Goal: Information Seeking & Learning: Learn about a topic

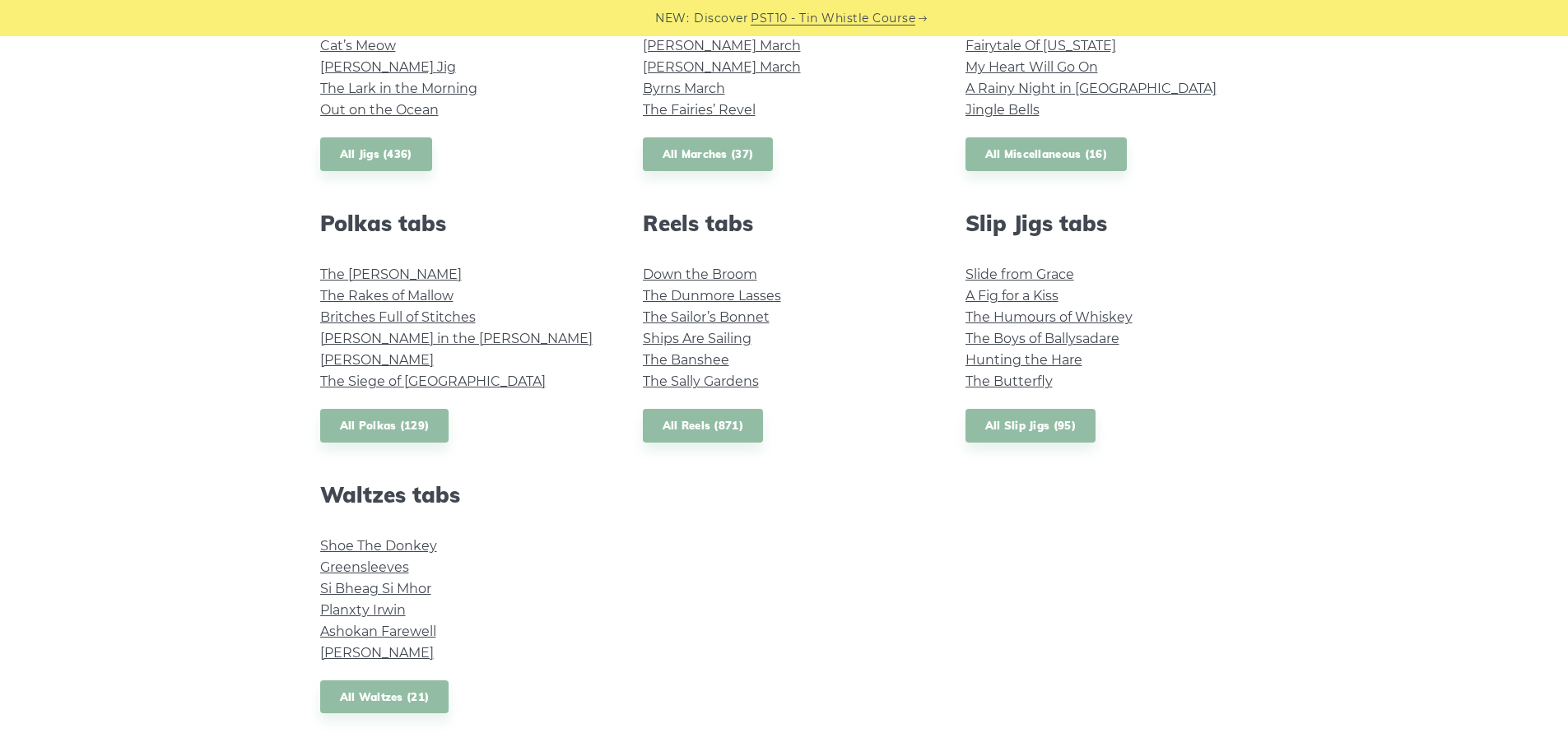
scroll to position [1070, 0]
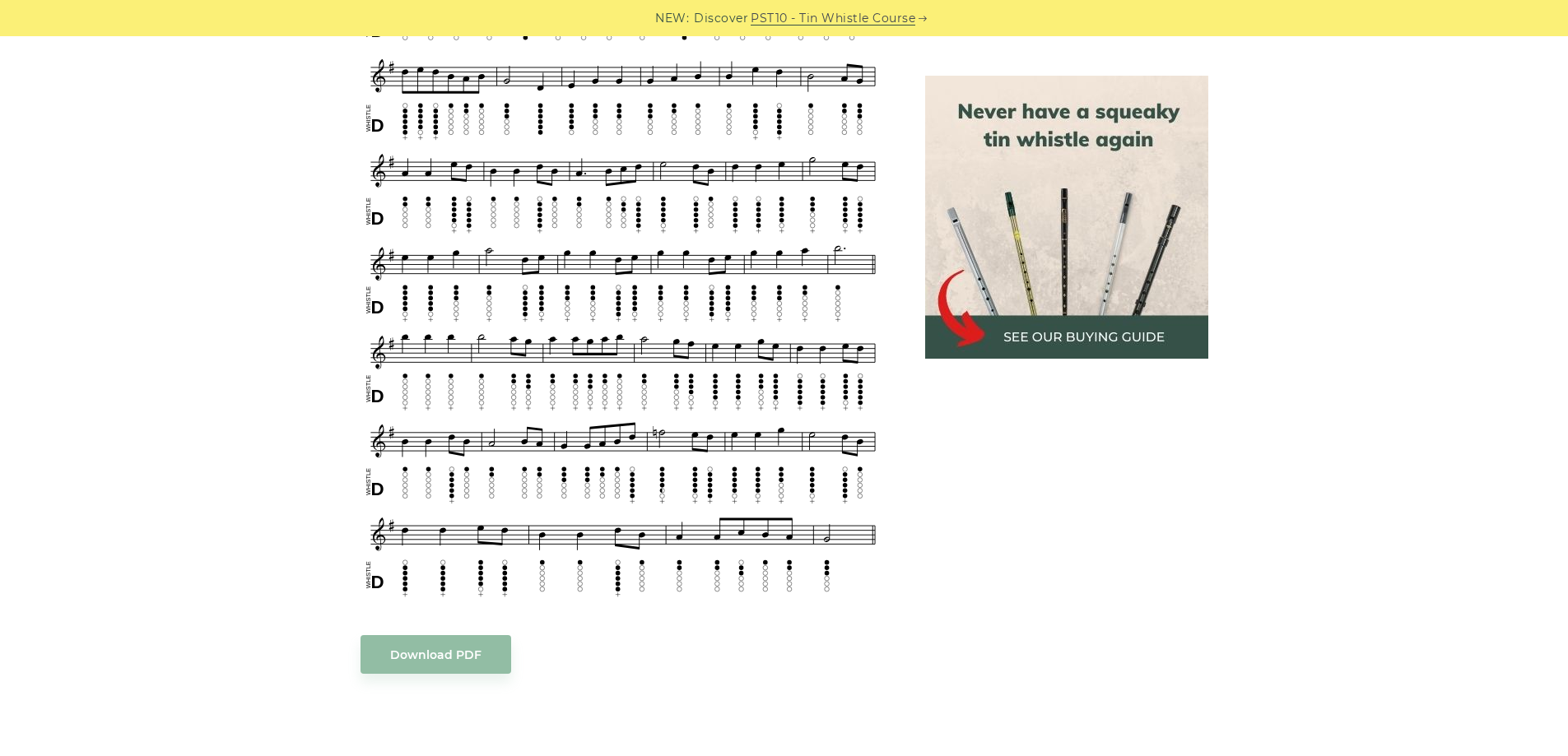
scroll to position [853, 0]
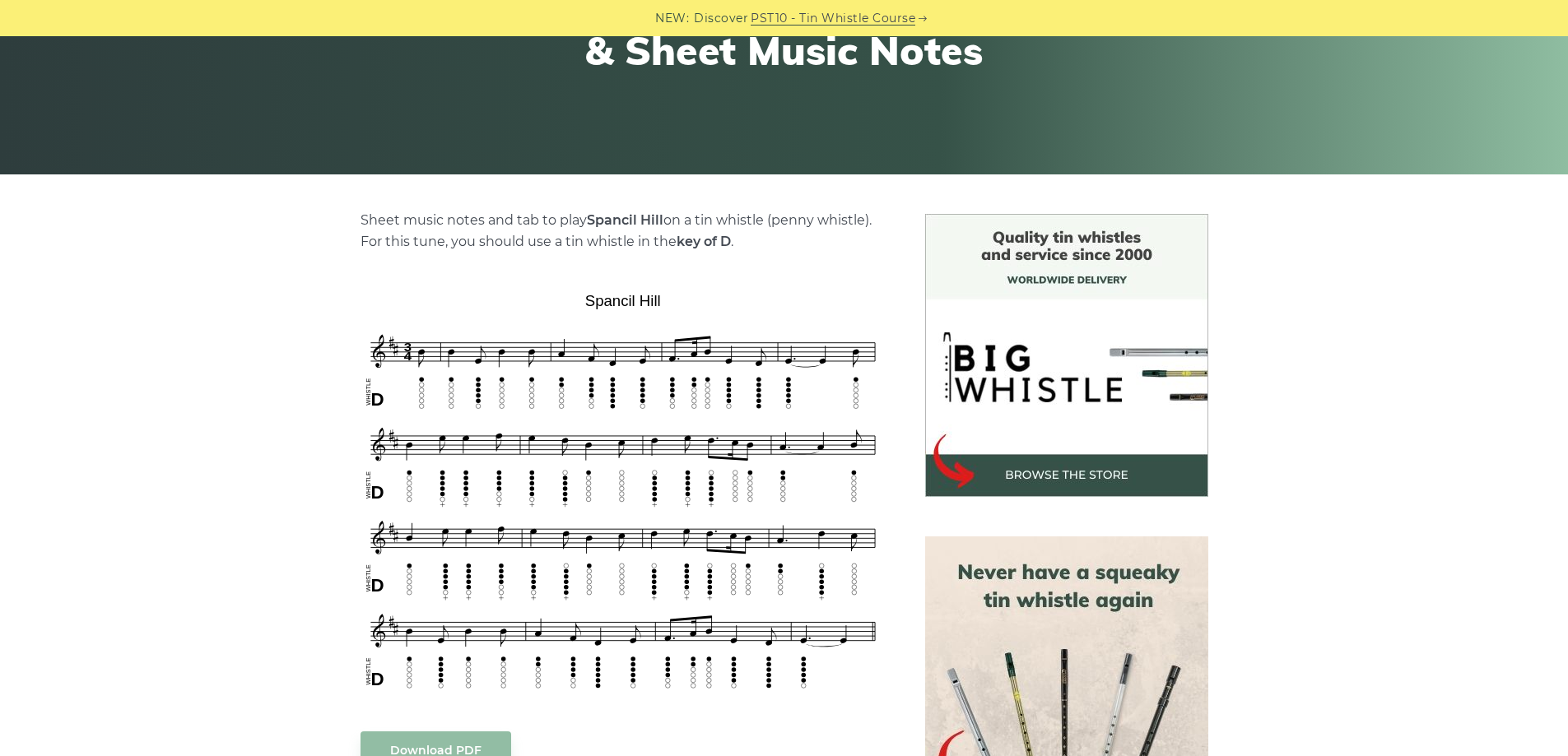
scroll to position [329, 0]
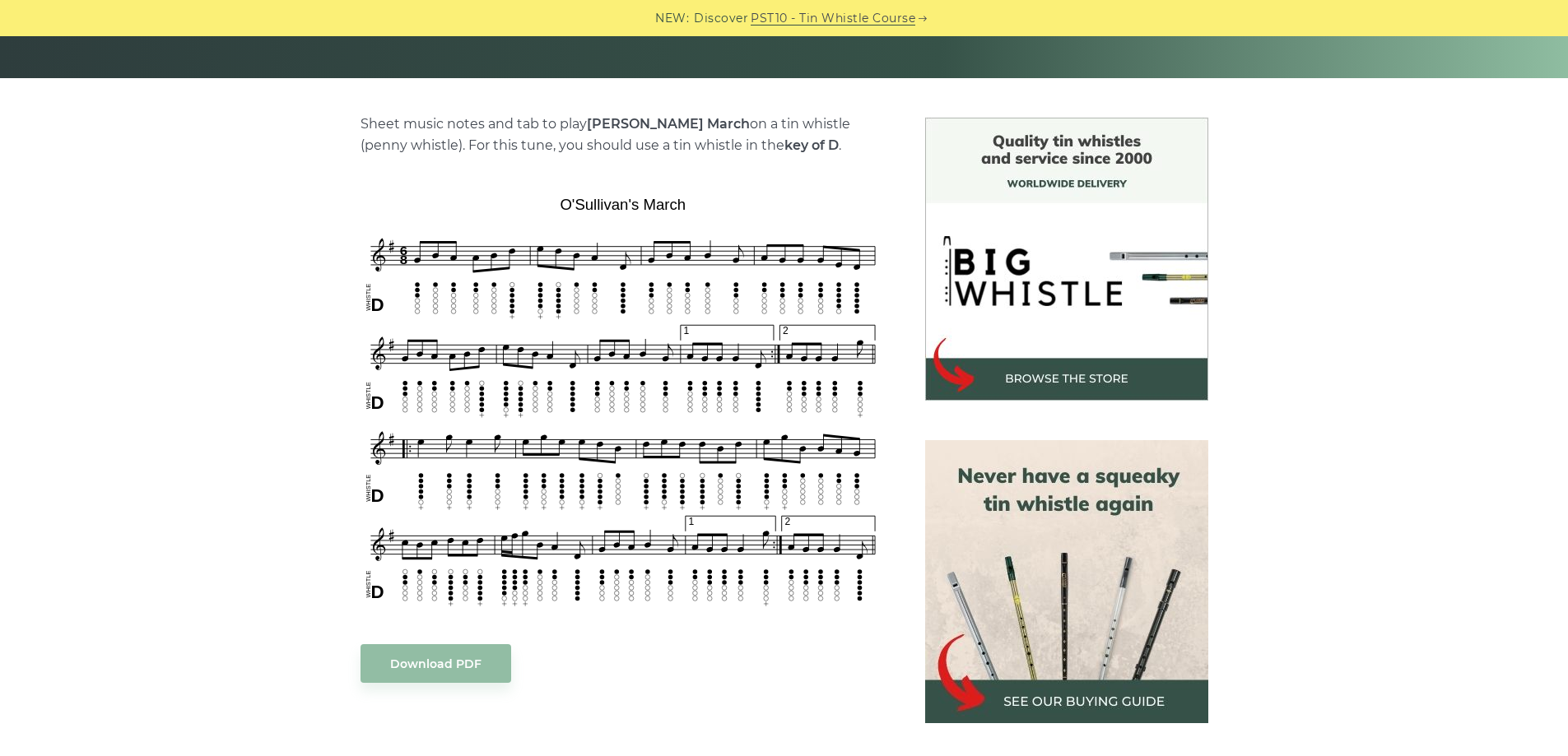
scroll to position [329, 0]
